Goal: Information Seeking & Learning: Learn about a topic

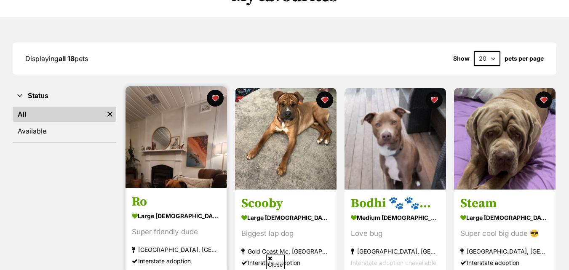
click at [204, 163] on img at bounding box center [177, 137] width 102 height 102
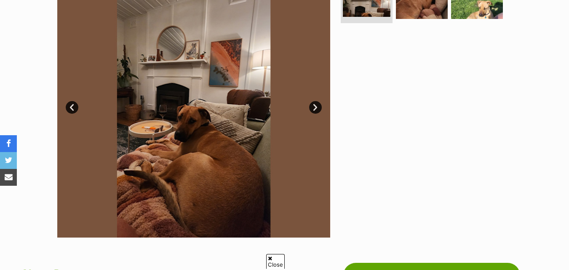
click at [311, 109] on link "Next" at bounding box center [315, 107] width 13 height 13
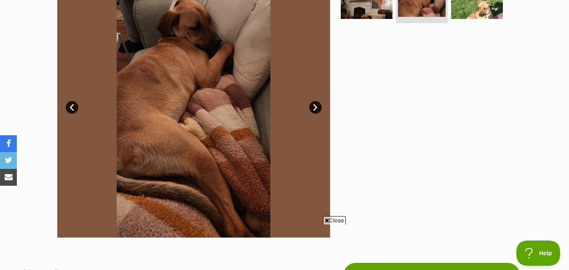
click at [311, 110] on link "Next" at bounding box center [315, 107] width 13 height 13
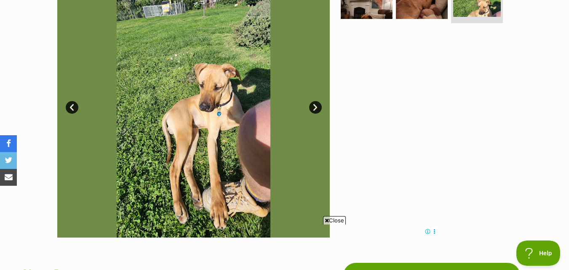
click at [311, 110] on link "Next" at bounding box center [315, 107] width 13 height 13
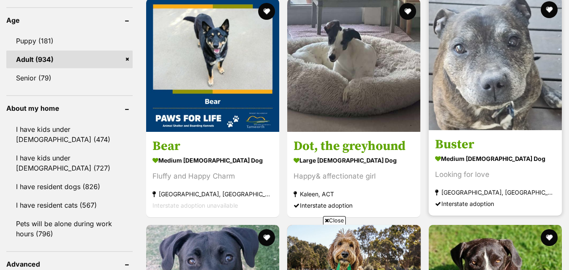
scroll to position [843, 0]
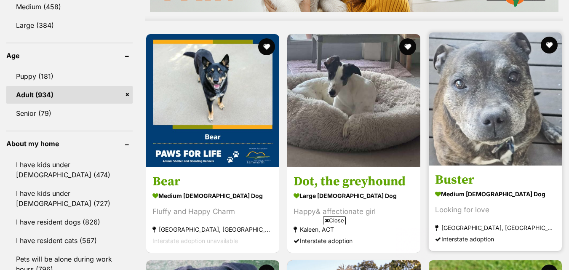
click at [490, 121] on img at bounding box center [495, 98] width 133 height 133
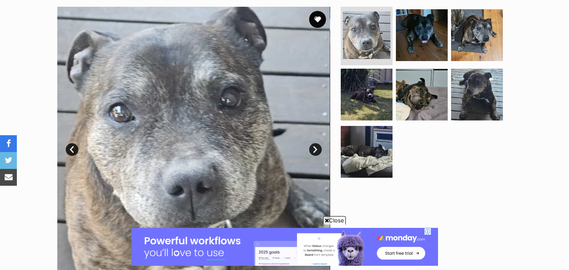
click at [317, 146] on link "Next" at bounding box center [315, 149] width 13 height 13
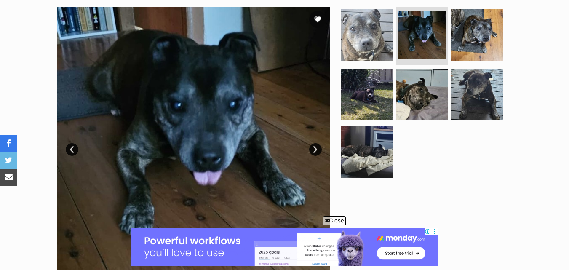
click at [317, 146] on link "Next" at bounding box center [315, 149] width 13 height 13
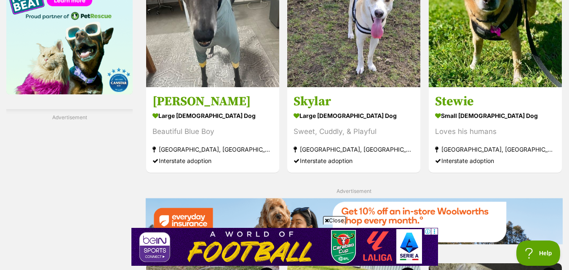
scroll to position [1386, 0]
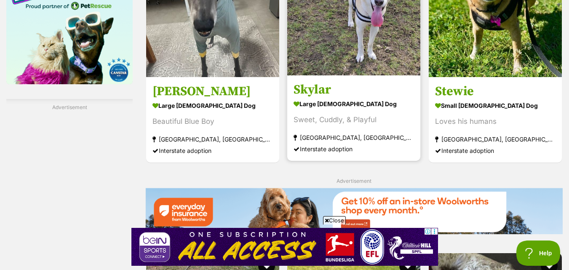
click at [363, 67] on img at bounding box center [353, 8] width 133 height 133
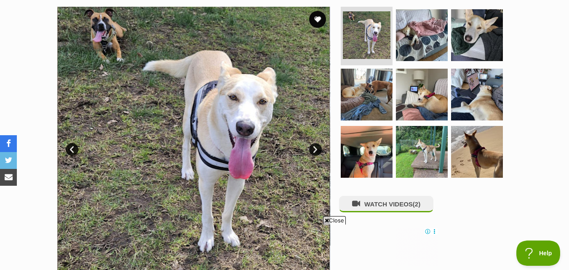
click at [311, 147] on link "Next" at bounding box center [315, 149] width 13 height 13
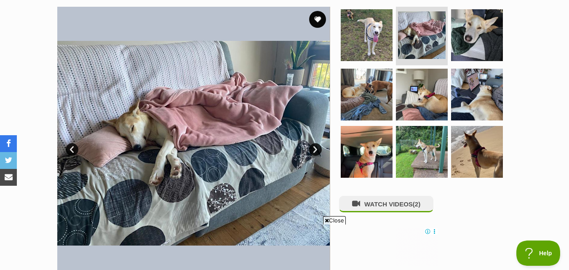
drag, startPoint x: 311, startPoint y: 147, endPoint x: 311, endPoint y: 158, distance: 10.1
click at [311, 157] on div "Available 2 of 9 images 2 of 9 images 2 of 9 images 2 of 9 images 2 of 9 images…" at bounding box center [193, 143] width 273 height 273
click at [310, 149] on link "Next" at bounding box center [315, 149] width 13 height 13
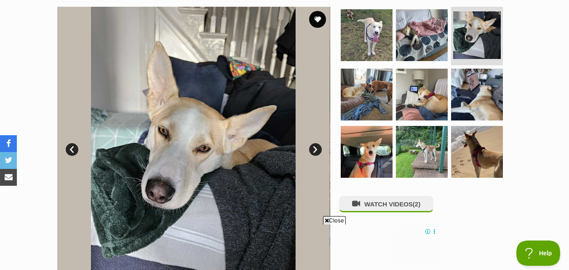
click at [310, 149] on link "Next" at bounding box center [315, 149] width 13 height 13
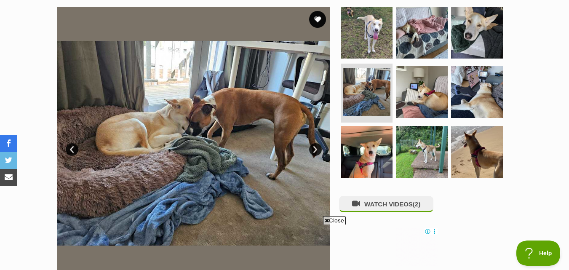
click at [310, 149] on link "Next" at bounding box center [315, 149] width 13 height 13
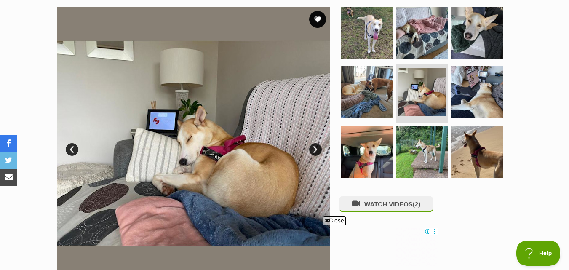
click at [310, 149] on link "Next" at bounding box center [315, 149] width 13 height 13
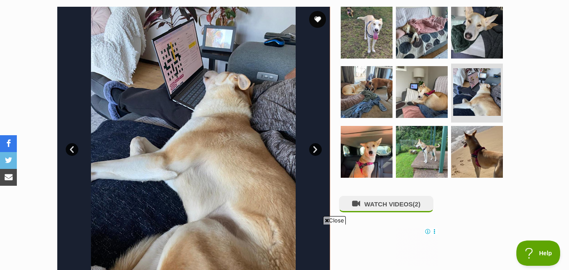
click at [310, 149] on link "Next" at bounding box center [315, 149] width 13 height 13
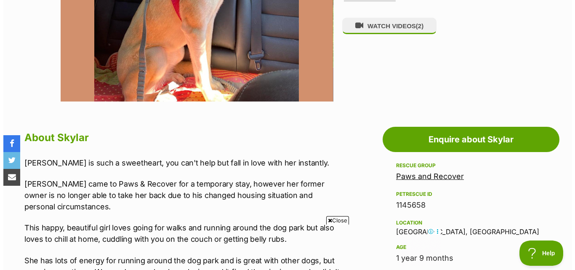
scroll to position [211, 0]
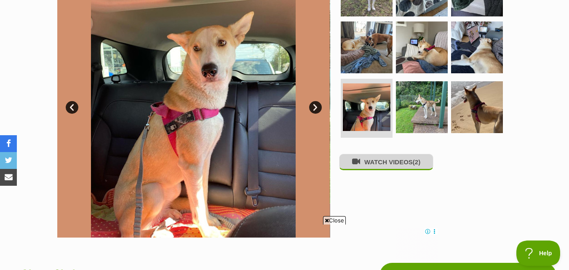
click at [365, 162] on button "WATCH VIDEOS (2)" at bounding box center [386, 162] width 94 height 16
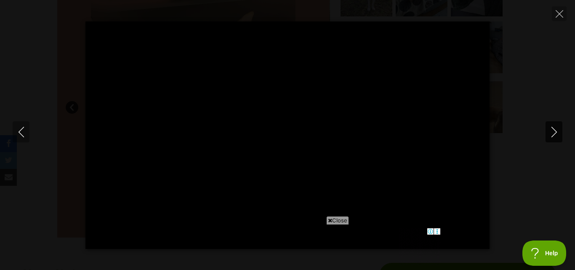
click at [553, 130] on icon "Next" at bounding box center [554, 132] width 11 height 11
type input "38.87"
click at [341, 218] on span "Close" at bounding box center [337, 220] width 23 height 8
type input "100"
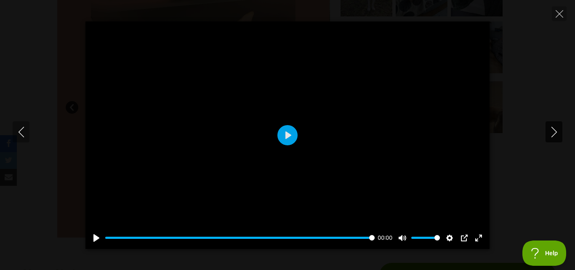
click at [559, 134] on icon "Next" at bounding box center [554, 132] width 11 height 11
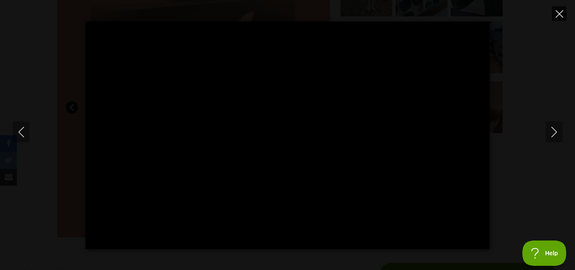
click at [565, 17] on button "Close" at bounding box center [559, 13] width 15 height 15
type input "47.8"
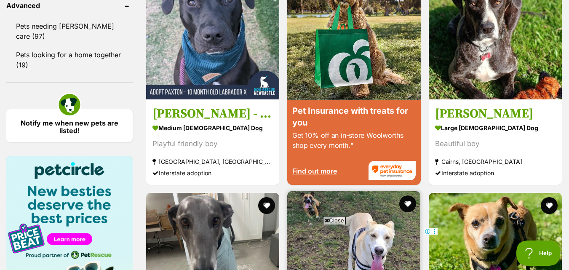
scroll to position [1101, 0]
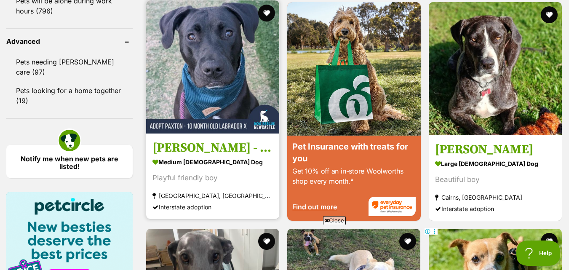
click at [175, 81] on img at bounding box center [212, 66] width 133 height 133
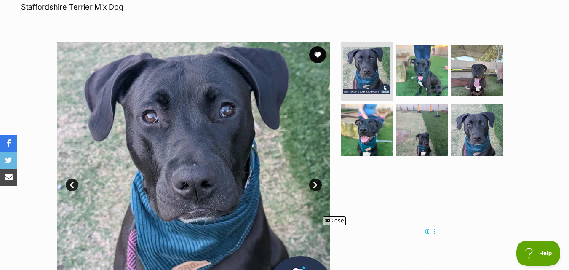
scroll to position [169, 0]
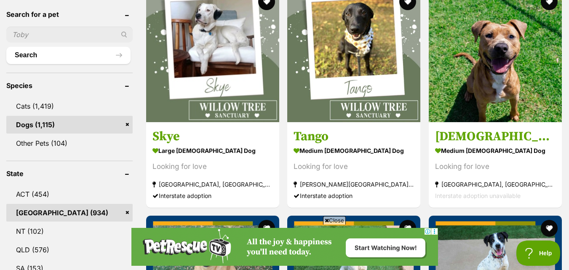
scroll to position [296, 0]
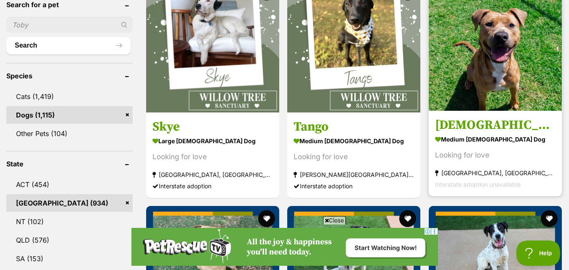
click at [452, 80] on img at bounding box center [495, 44] width 133 height 133
